Goal: Information Seeking & Learning: Learn about a topic

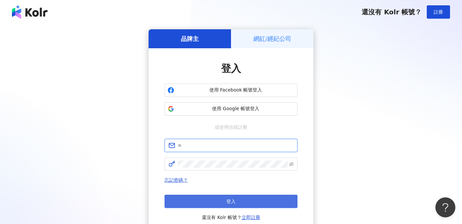
type input "**********"
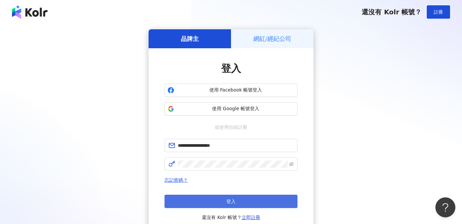
click at [229, 197] on button "登入" at bounding box center [231, 201] width 133 height 13
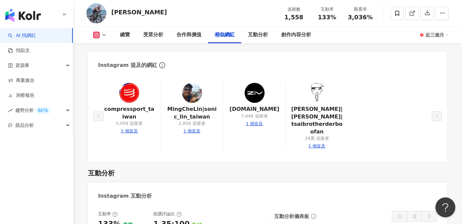
scroll to position [1164, 0]
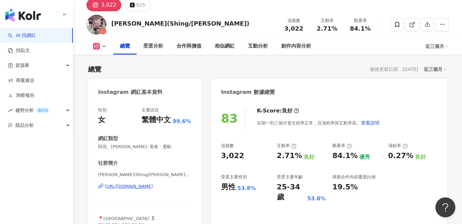
scroll to position [41, 0]
